Goal: Communication & Community: Answer question/provide support

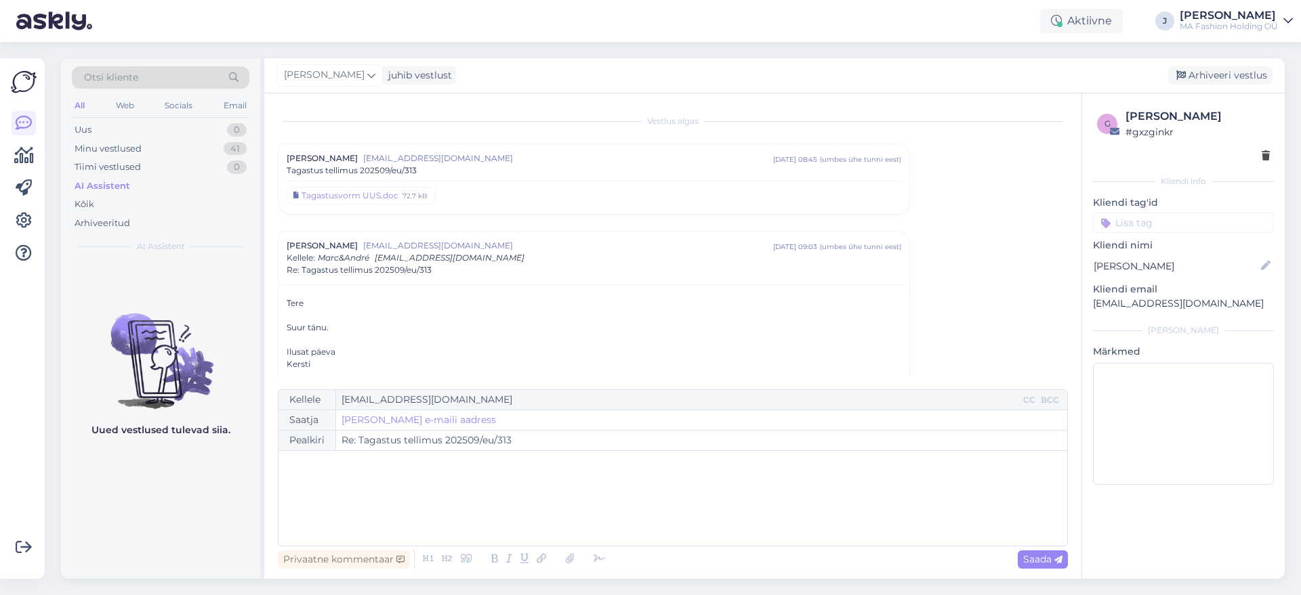
click at [139, 117] on div "All Web Socials Email" at bounding box center [160, 107] width 177 height 21
click at [131, 110] on div "Web" at bounding box center [125, 106] width 24 height 18
click at [182, 129] on div "Uus 0" at bounding box center [160, 130] width 177 height 19
click at [194, 149] on div "Minu vestlused 5" at bounding box center [160, 149] width 177 height 19
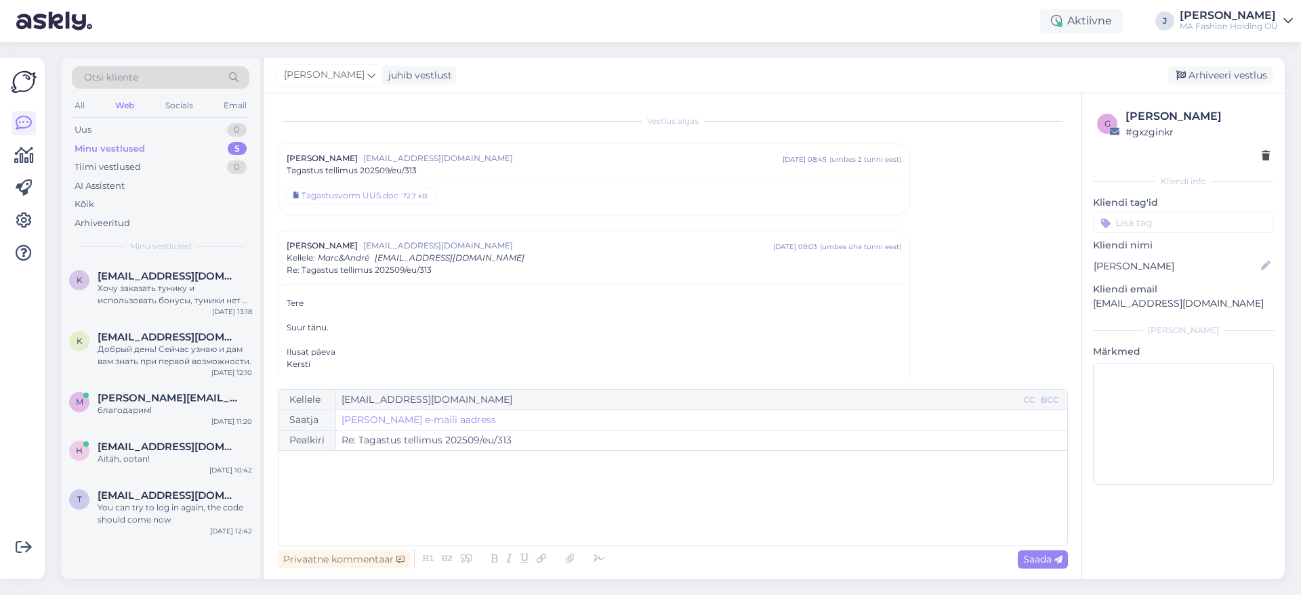
click at [387, 349] on div "Ilusat päeva" at bounding box center [594, 352] width 614 height 12
click at [190, 304] on div "Хочу заказать тунику и использовать бонусы, туники нет в корзине и бонусов нет,…" at bounding box center [175, 294] width 154 height 24
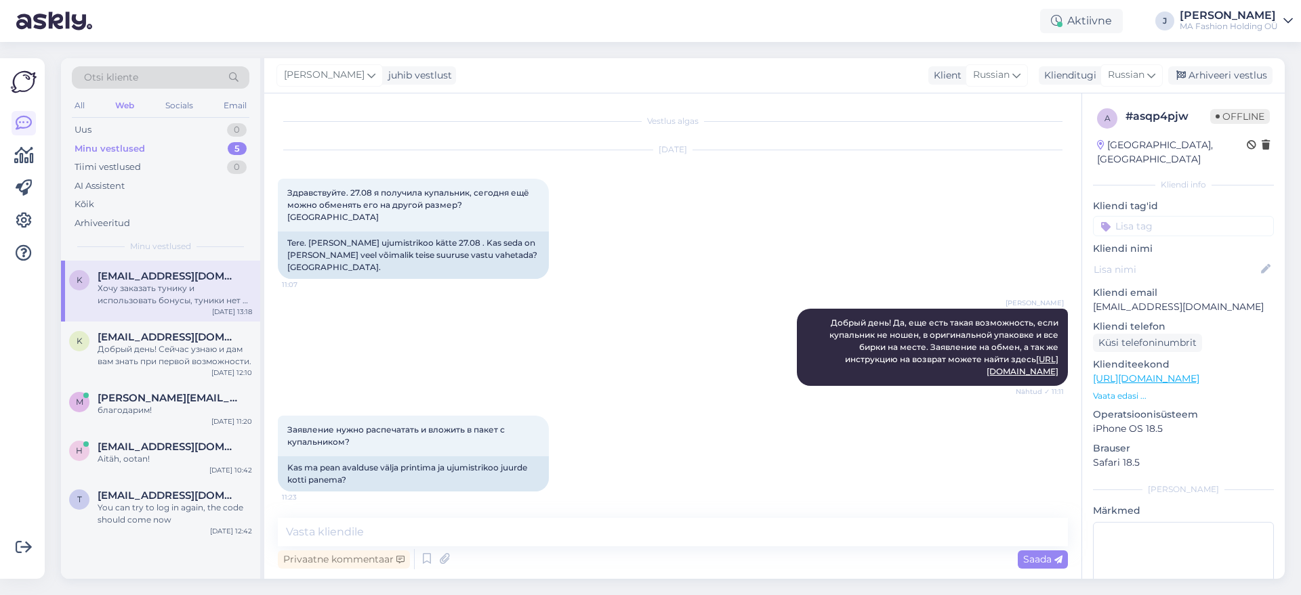
scroll to position [1584, 0]
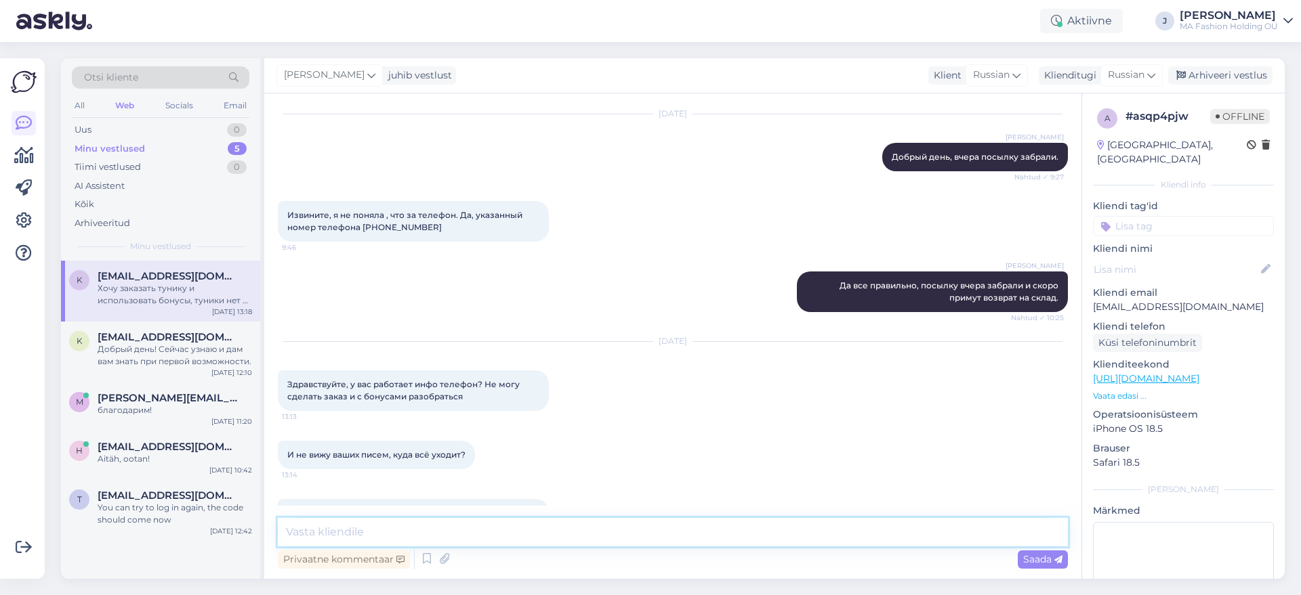
click at [521, 526] on textarea at bounding box center [673, 532] width 790 height 28
click at [524, 530] on textarea at bounding box center [673, 532] width 790 height 28
type textarea "Ö"
type textarea "Ж"
type textarea "Добрый день, вчера должны были бонусы добавить. Проверьте пожалуйста."
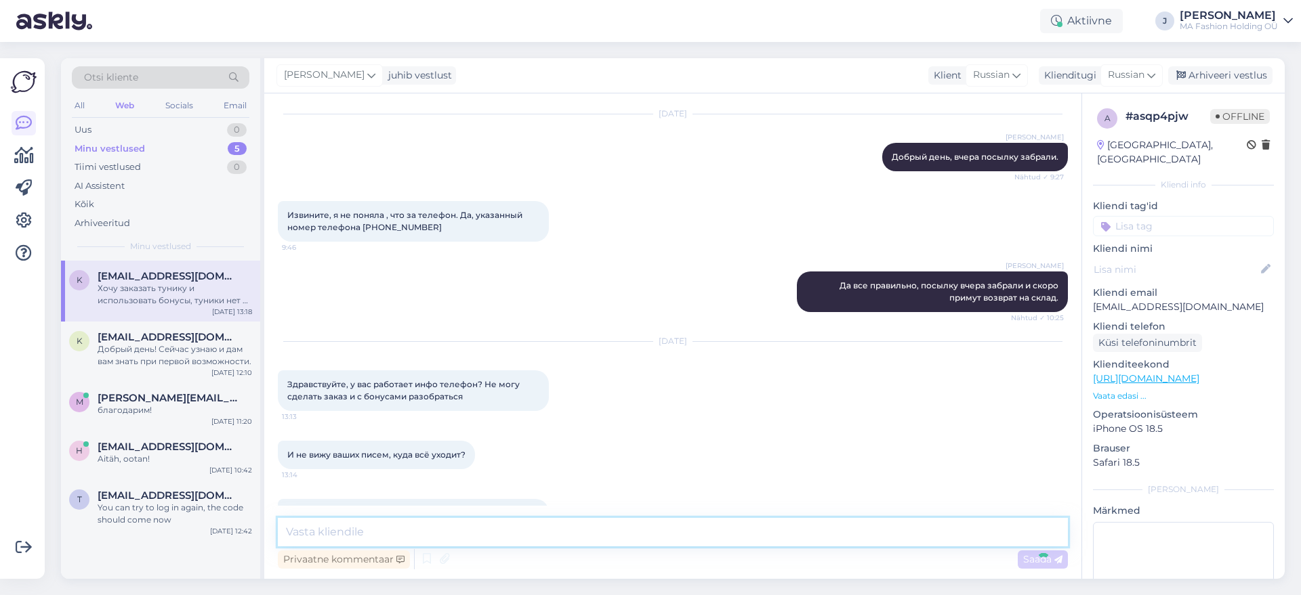
scroll to position [1683, 0]
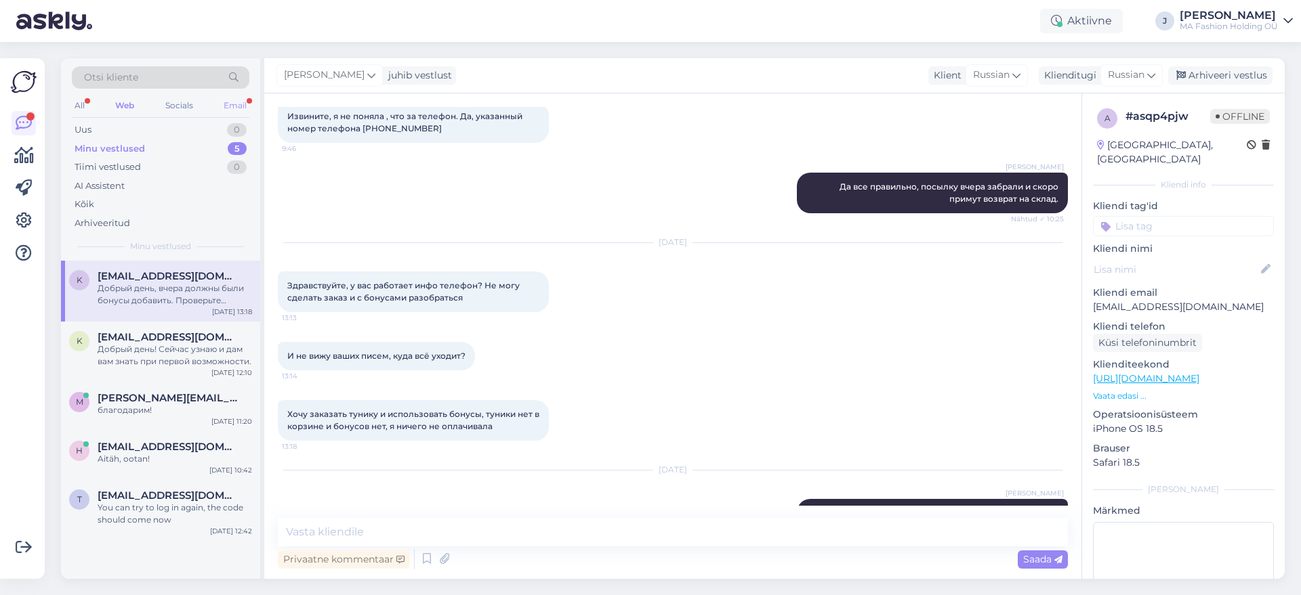
click at [227, 108] on div "Email" at bounding box center [235, 106] width 28 height 18
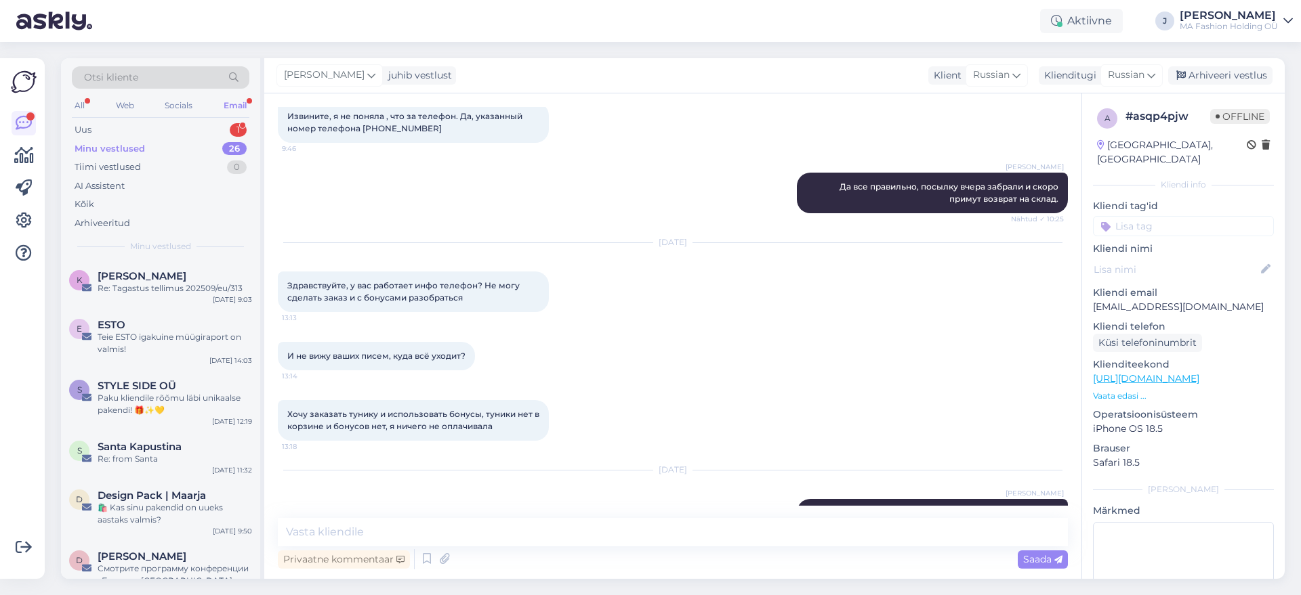
click at [209, 143] on div "Minu vestlused 26" at bounding box center [160, 149] width 177 height 19
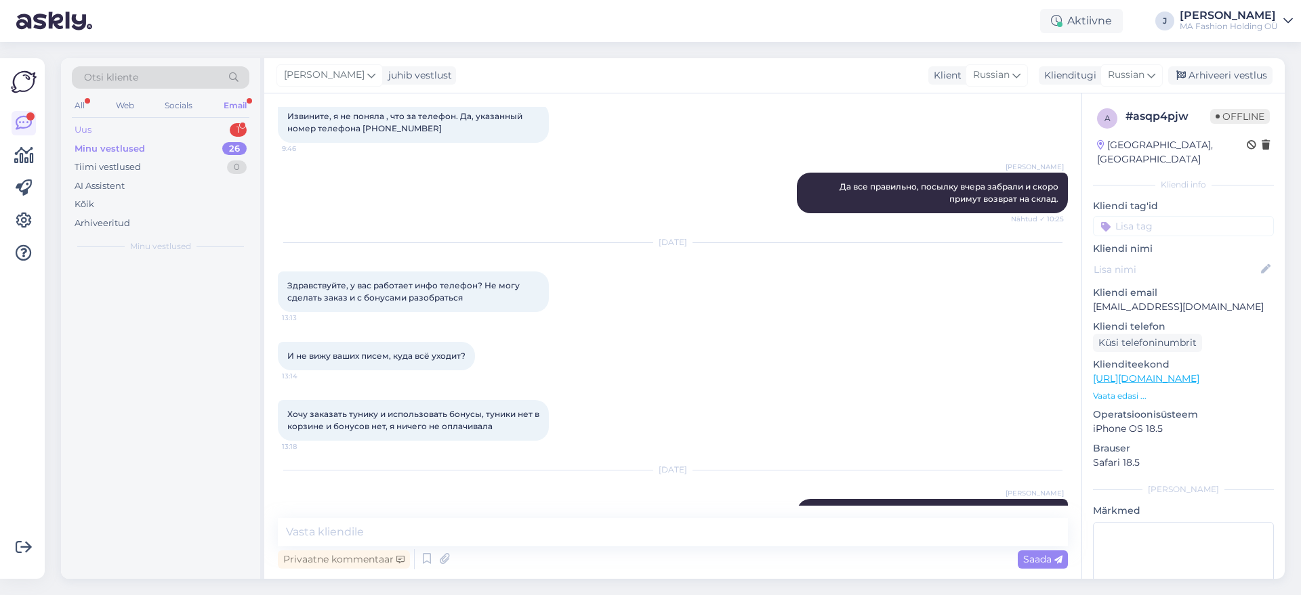
click at [207, 124] on div "Uus 1" at bounding box center [160, 130] width 177 height 19
click at [209, 268] on div "A [PERSON_NAME] Äripäeva Koolitustest 1 Protsessijuhtimine – koolitus, mille mõ…" at bounding box center [160, 291] width 199 height 61
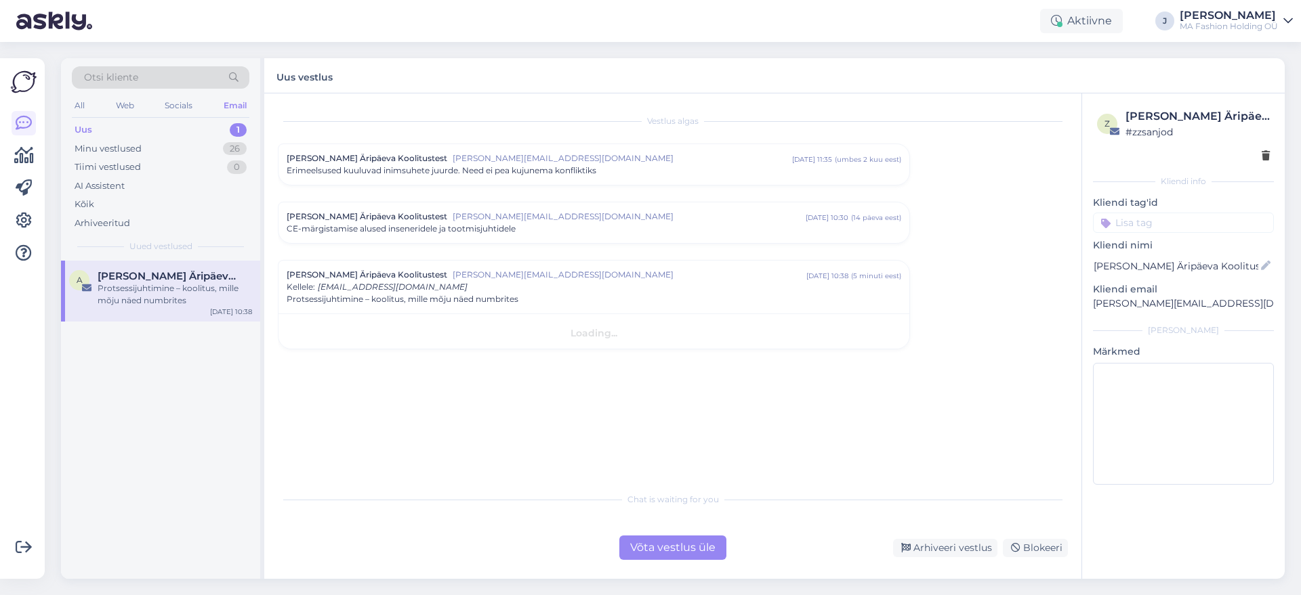
scroll to position [0, 0]
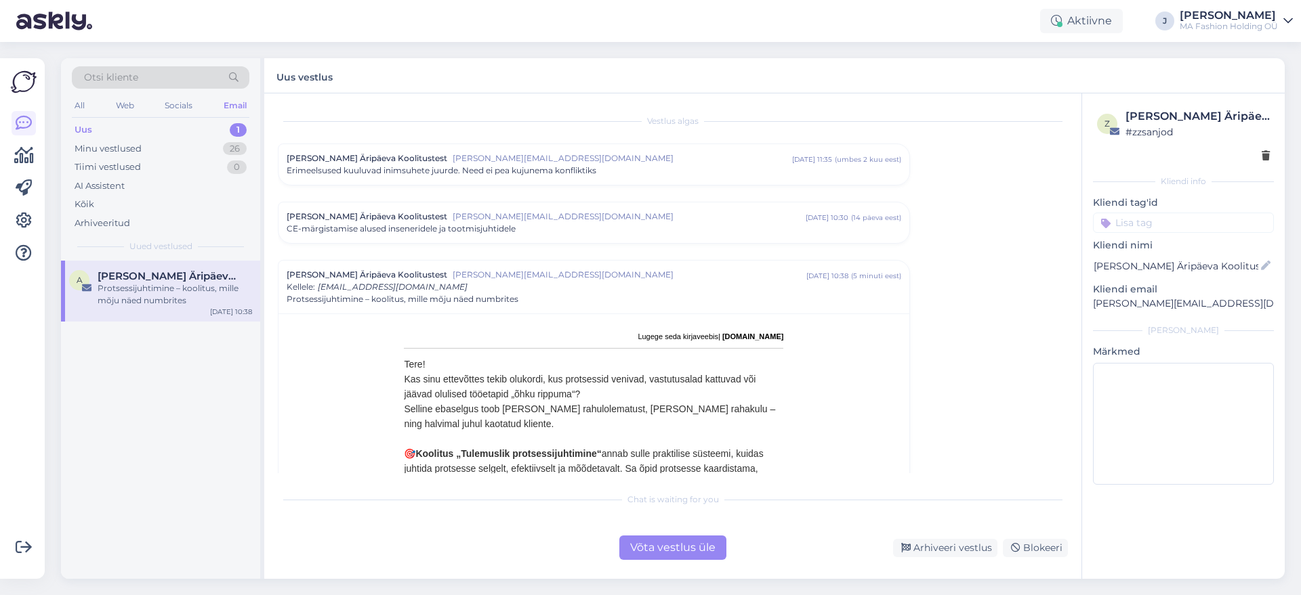
click at [627, 548] on div "Võta vestlus üle" at bounding box center [672, 548] width 107 height 24
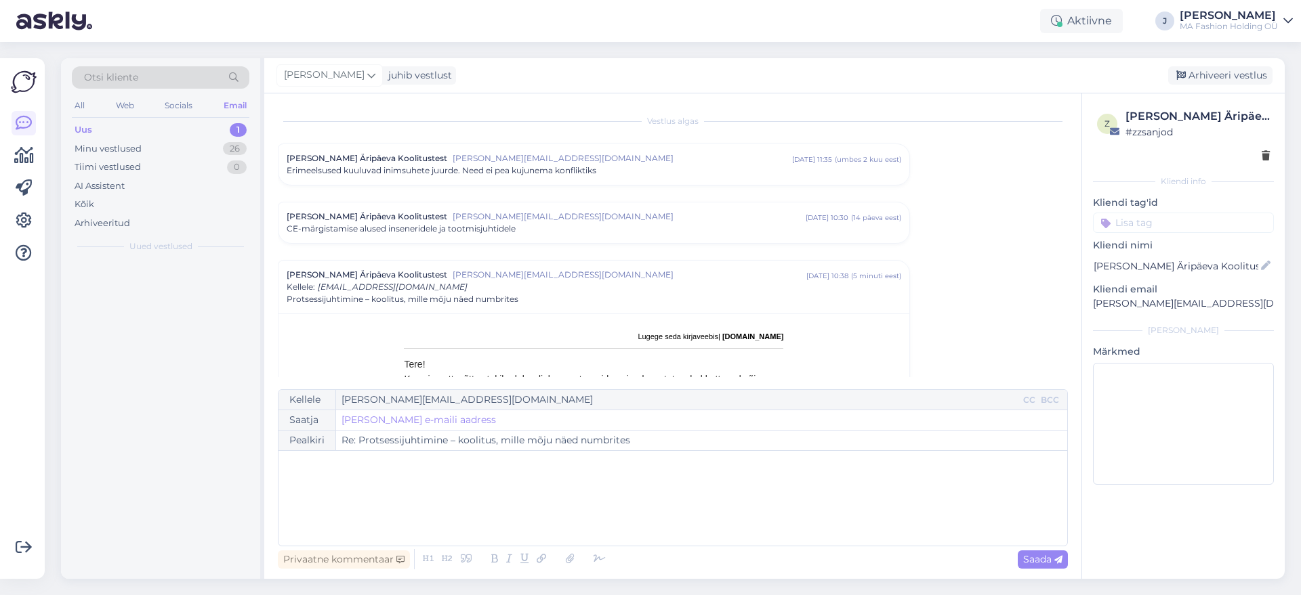
scroll to position [153, 0]
